Goal: Check status: Check status

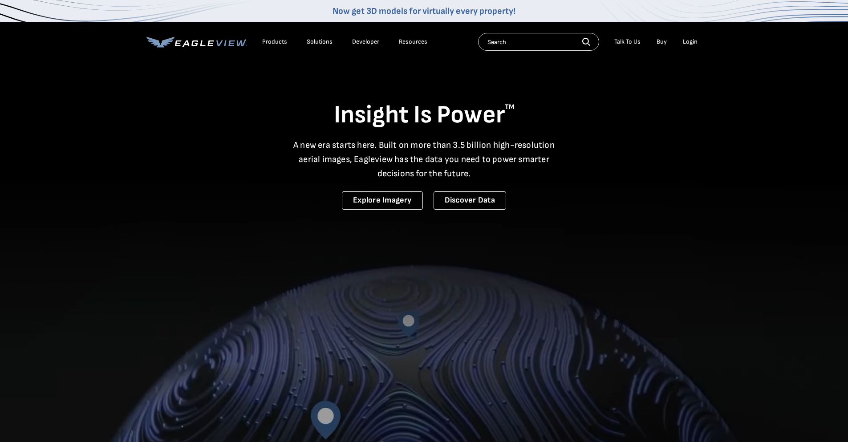
click at [689, 42] on div "Login" at bounding box center [690, 42] width 15 height 8
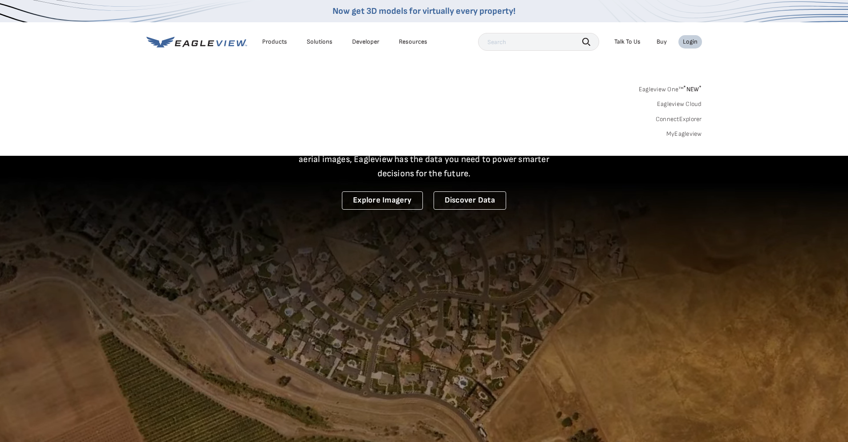
click at [691, 42] on div "Login" at bounding box center [690, 42] width 15 height 8
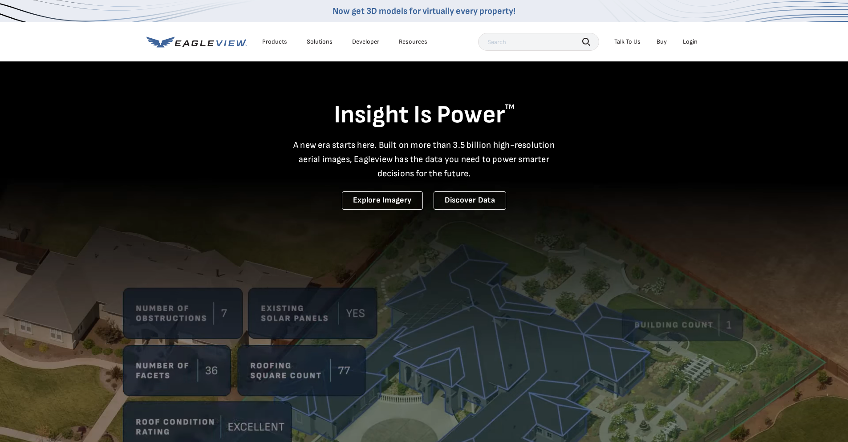
drag, startPoint x: 660, startPoint y: 97, endPoint x: 654, endPoint y: 119, distance: 22.2
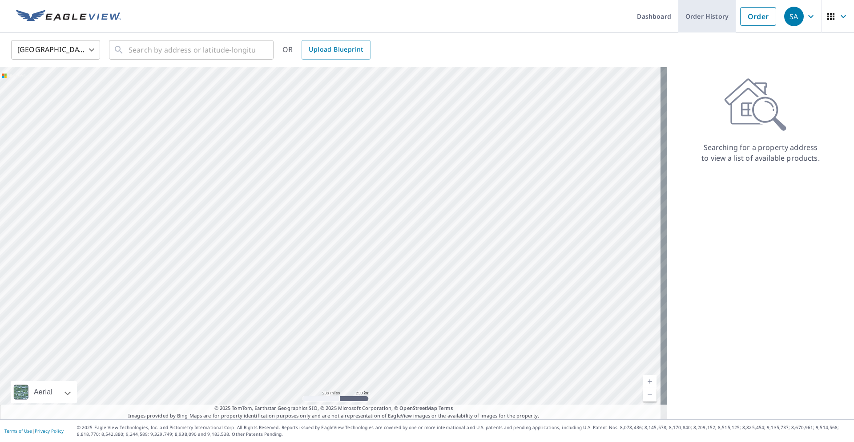
click at [711, 21] on link "Order History" at bounding box center [707, 16] width 57 height 32
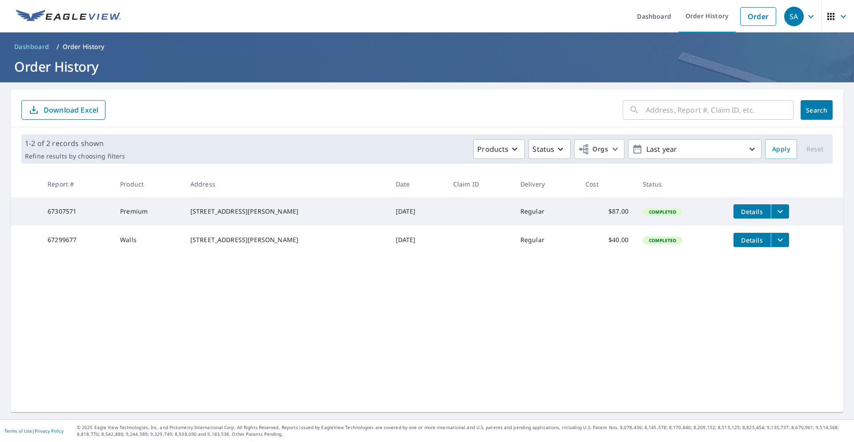
click at [775, 242] on icon "filesDropdownBtn-67299677" at bounding box center [780, 239] width 11 height 11
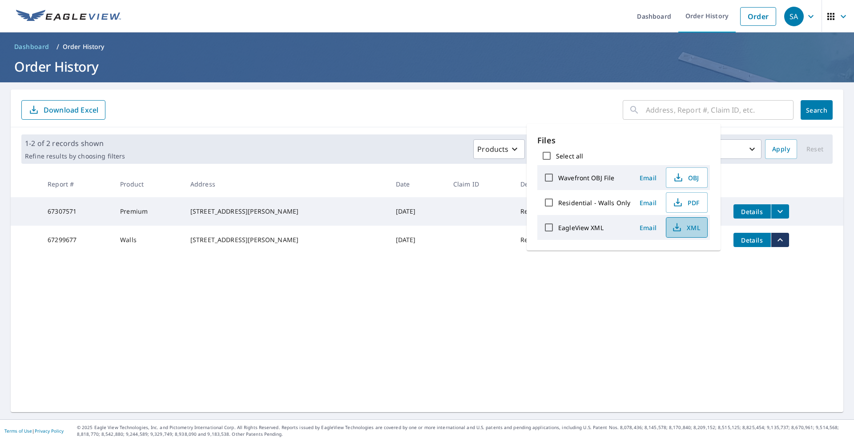
click at [677, 228] on icon "button" at bounding box center [677, 227] width 11 height 11
